Goal: Communication & Community: Answer question/provide support

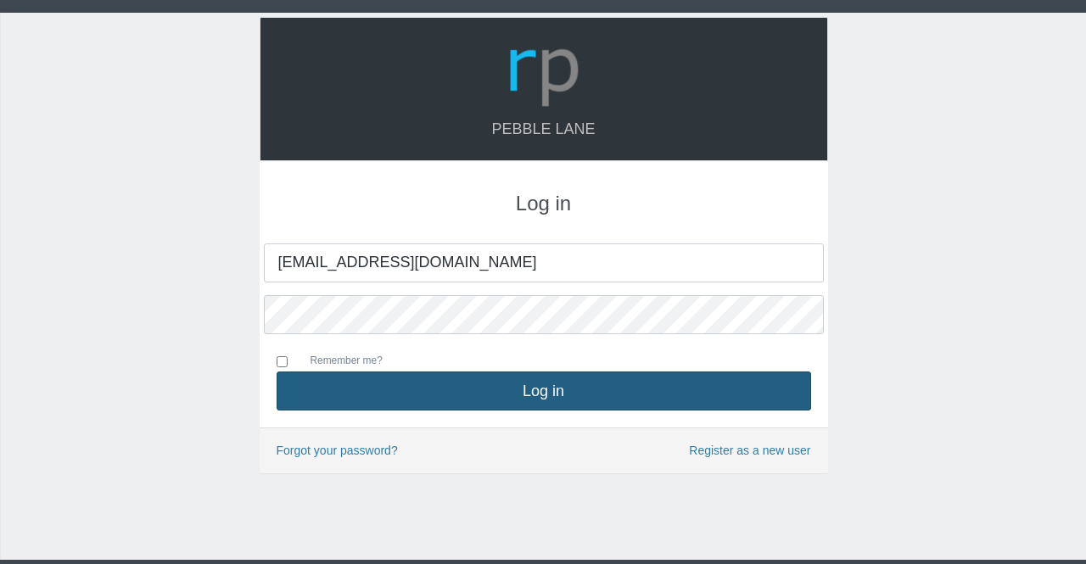
click at [562, 384] on button "Log in" at bounding box center [544, 391] width 534 height 39
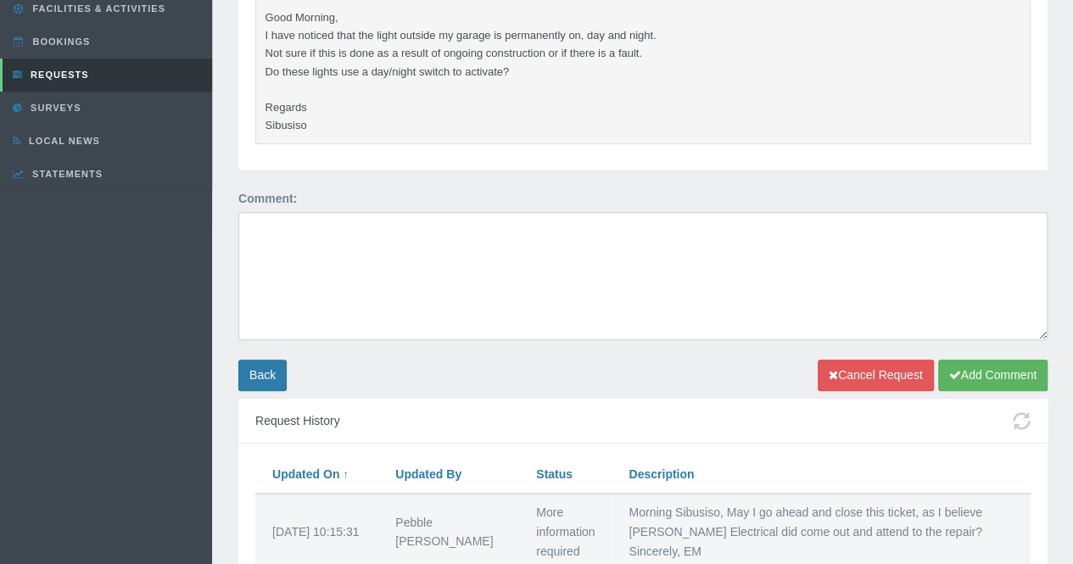
scroll to position [424, 0]
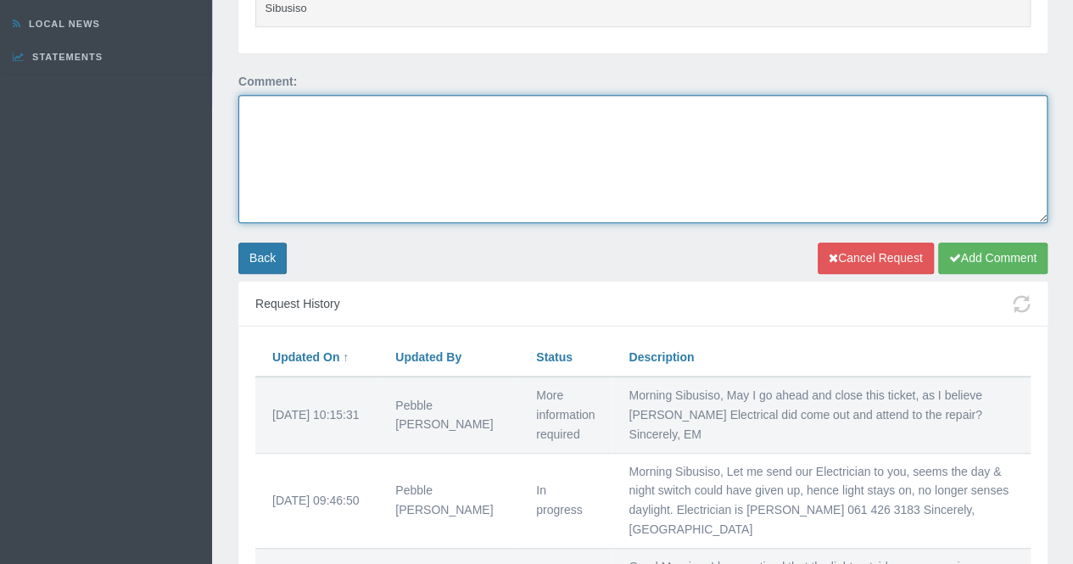
click at [288, 115] on textarea at bounding box center [642, 159] width 809 height 128
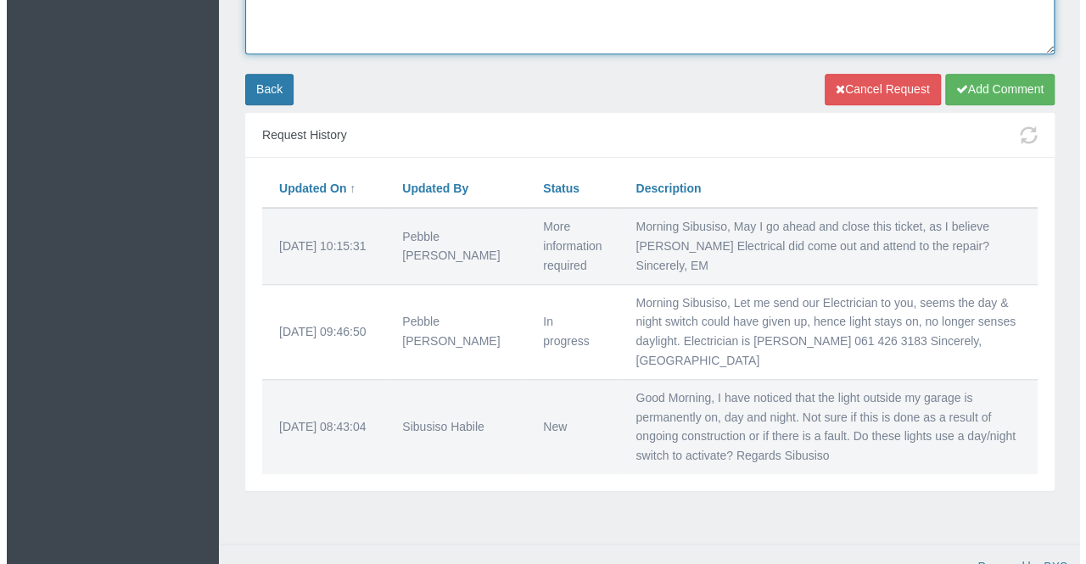
scroll to position [338, 0]
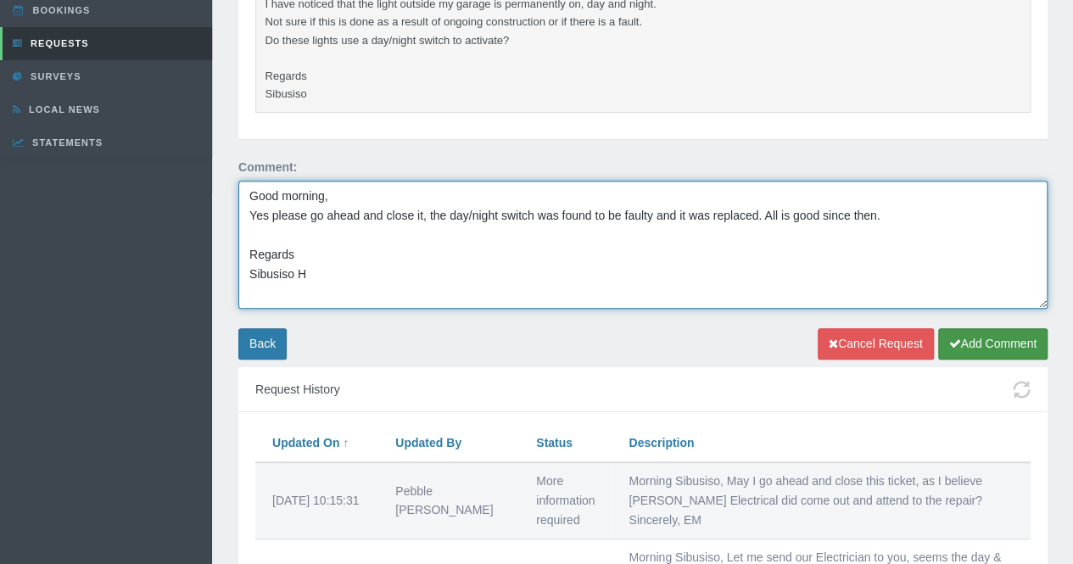
type textarea "Good morning, Yes please go ahead and close it, the day/night switch was found …"
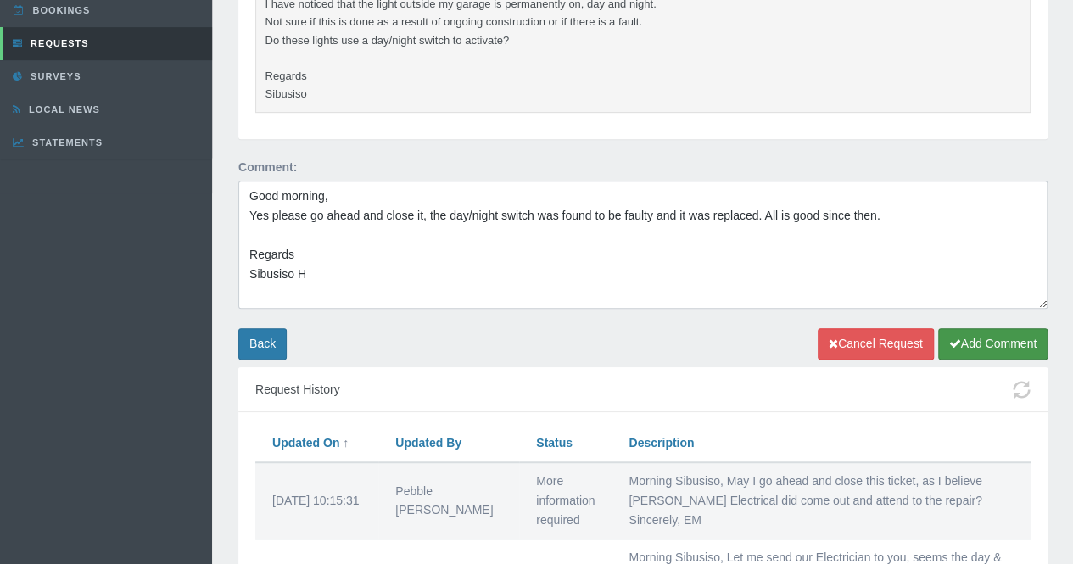
click at [1014, 335] on button "Add Comment" at bounding box center [992, 343] width 109 height 31
